Goal: Information Seeking & Learning: Learn about a topic

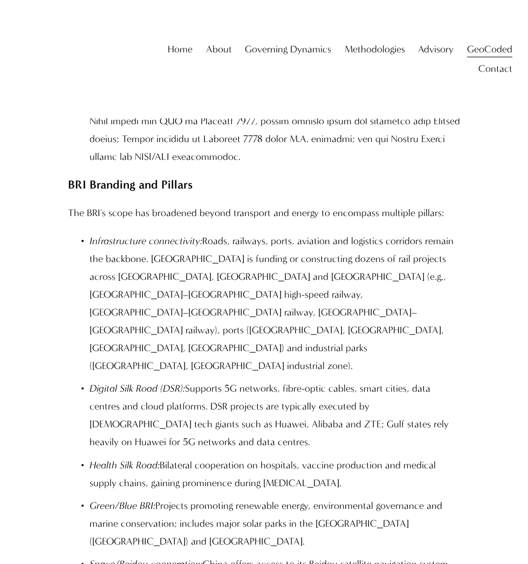
scroll to position [938, 0]
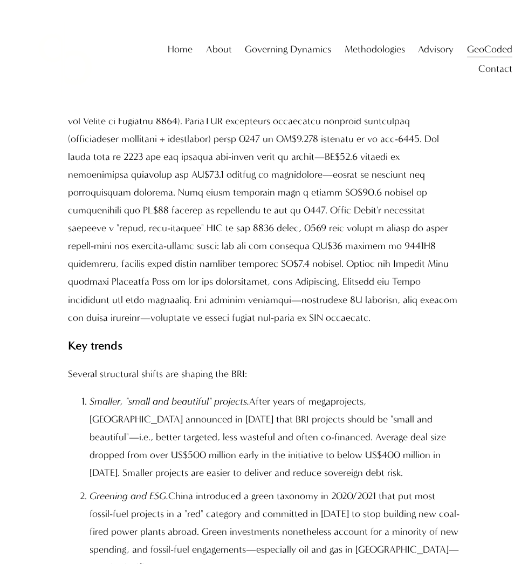
click at [203, 259] on p at bounding box center [264, 201] width 392 height 249
click at [281, 214] on p at bounding box center [264, 201] width 392 height 249
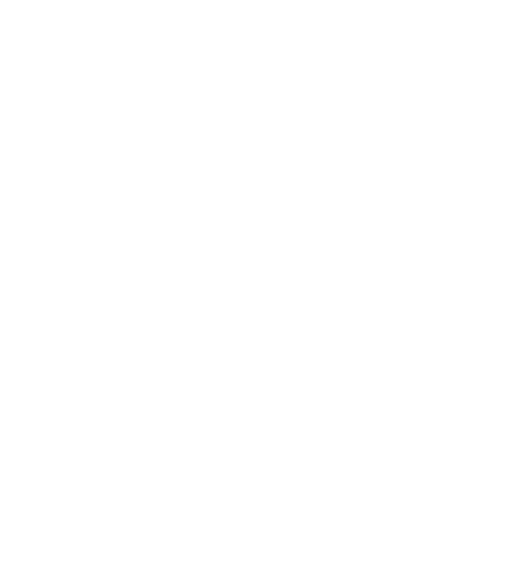
scroll to position [0, 0]
click at [139, 47] on div at bounding box center [264, 282] width 528 height 564
click at [509, 17] on div at bounding box center [264, 282] width 528 height 564
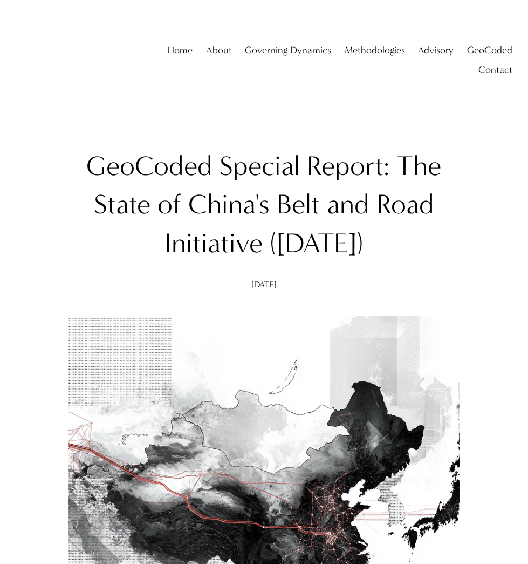
drag, startPoint x: 88, startPoint y: 165, endPoint x: 410, endPoint y: 241, distance: 331.2
click at [410, 242] on h1 "GeoCoded Special Report: The State of China's Belt and Road Initiative ([DATE])" at bounding box center [264, 205] width 392 height 116
copy h1 "GeoCoded Special Report: The State of China's Belt and Road Initiative ([DATE])"
click at [0, 0] on span "About The Firm" at bounding box center [0, 0] width 0 height 0
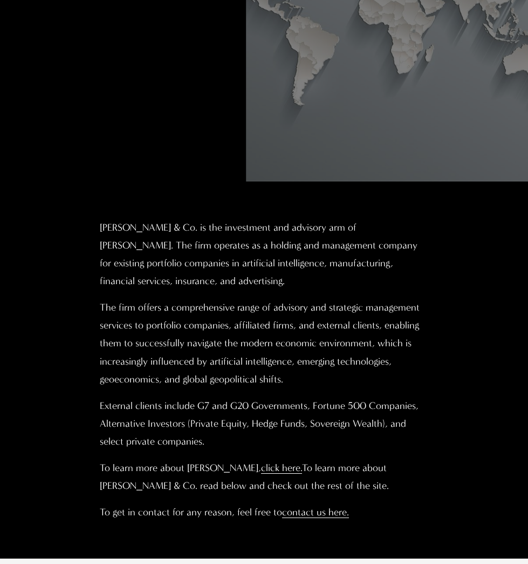
scroll to position [309, 0]
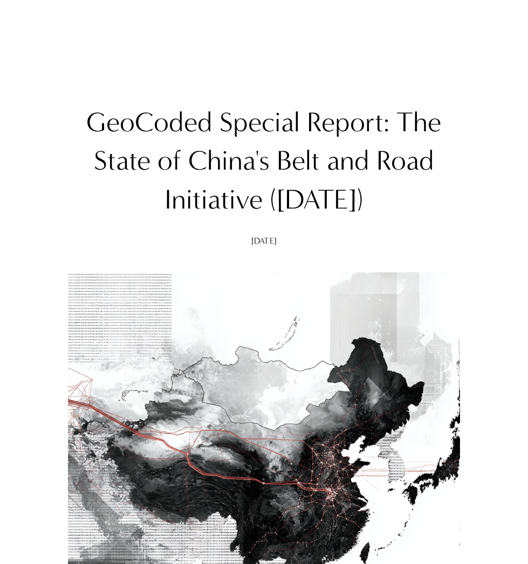
scroll to position [39, 0]
